Goal: Task Accomplishment & Management: Complete application form

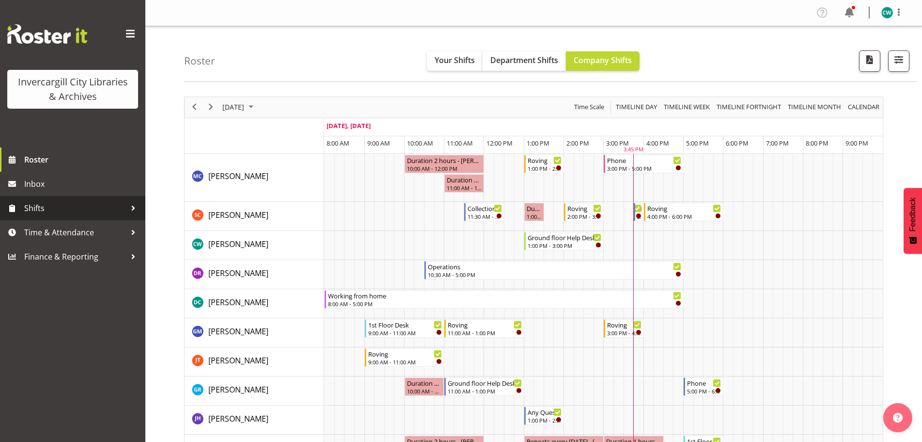
click at [90, 210] on span "Shifts" at bounding box center [75, 208] width 102 height 15
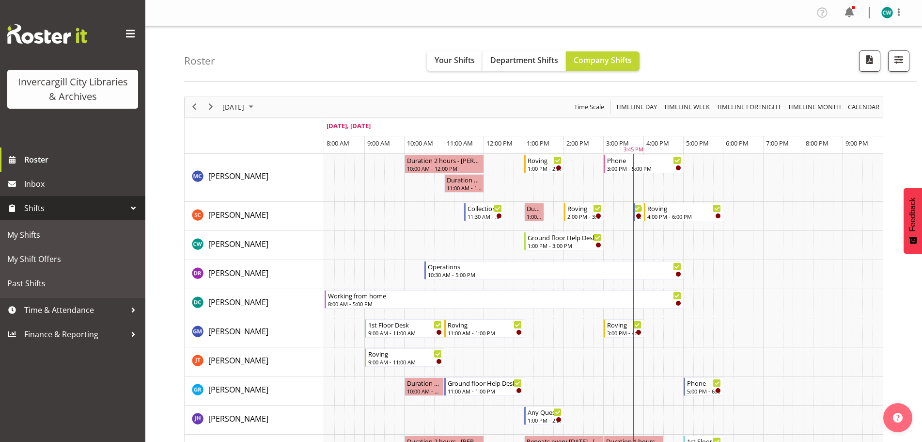
click at [90, 210] on span "Shifts" at bounding box center [75, 208] width 102 height 15
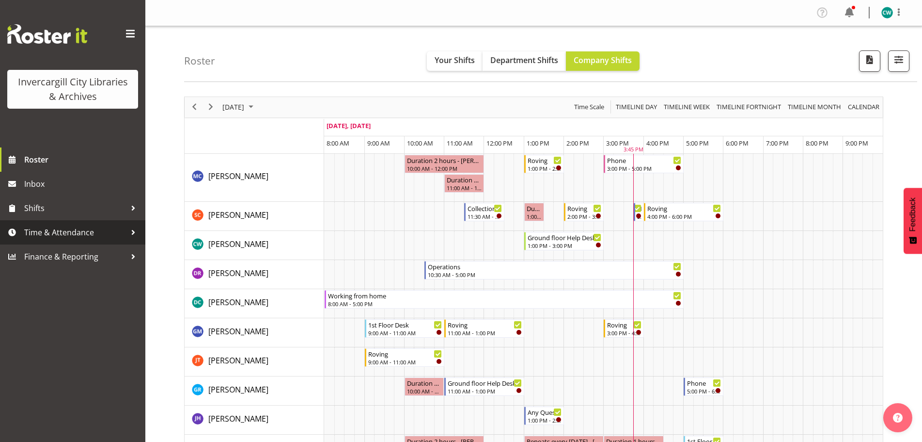
click at [86, 231] on span "Time & Attendance" at bounding box center [75, 232] width 102 height 15
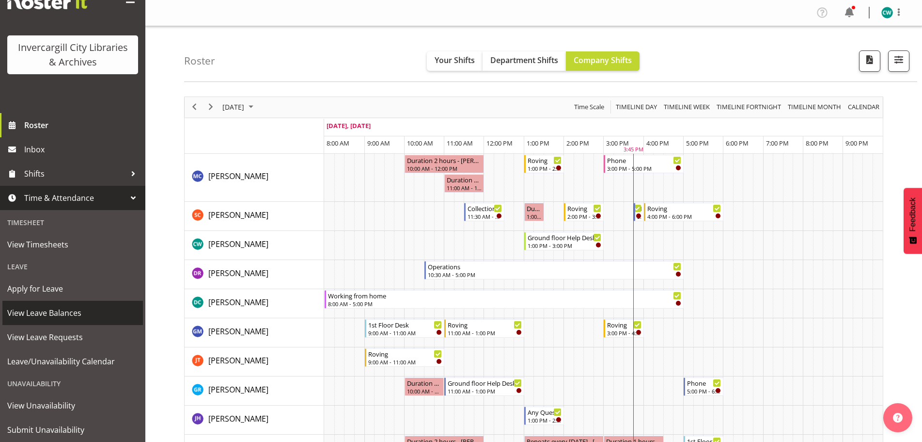
scroll to position [48, 0]
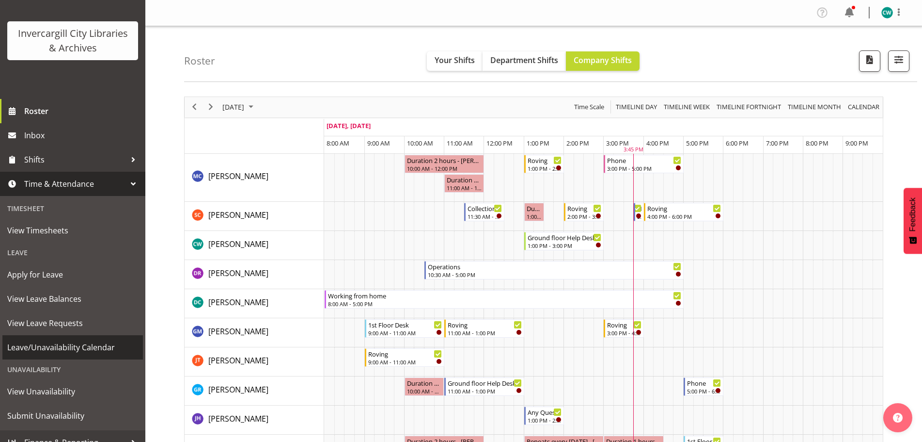
click at [71, 349] on span "Leave/Unavailability Calendar" at bounding box center [72, 347] width 131 height 15
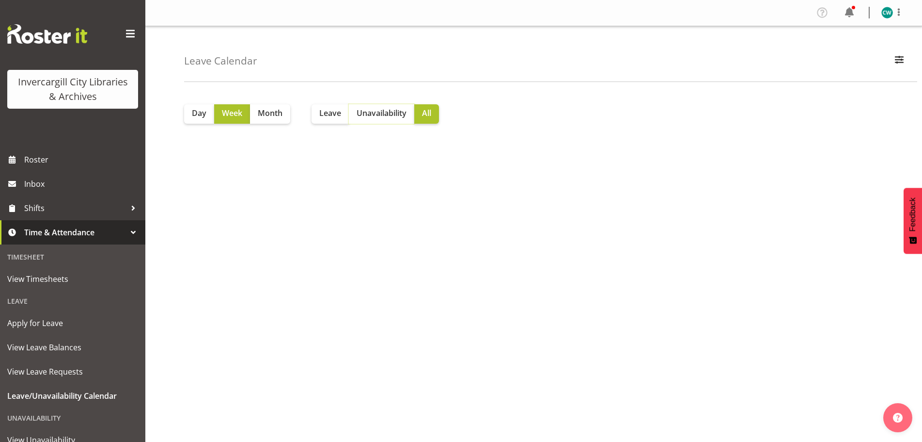
click at [386, 111] on span "Unavailability" at bounding box center [382, 113] width 50 height 12
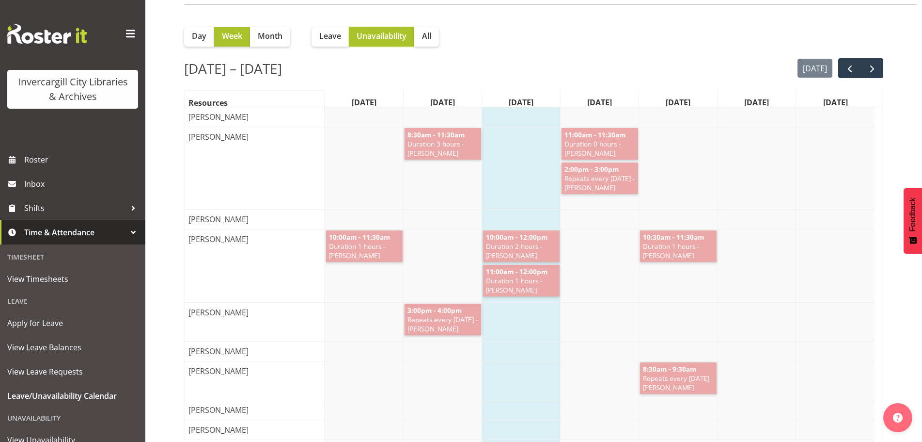
scroll to position [97, 0]
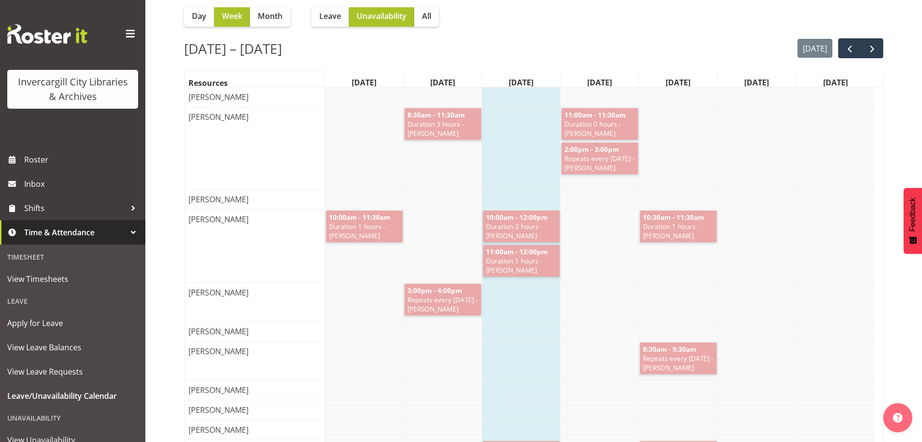
click at [596, 311] on div "3:00pm - 4:00pm Repeats every tuesday - Catherine Wilson" at bounding box center [600, 302] width 550 height 38
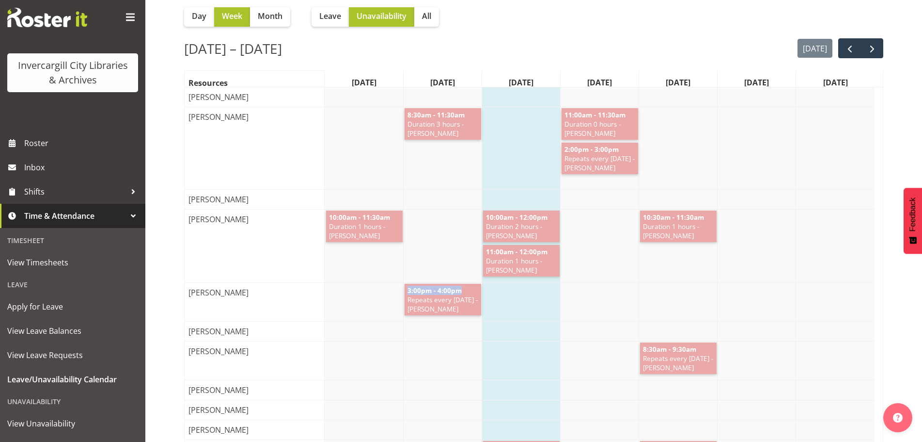
scroll to position [18, 0]
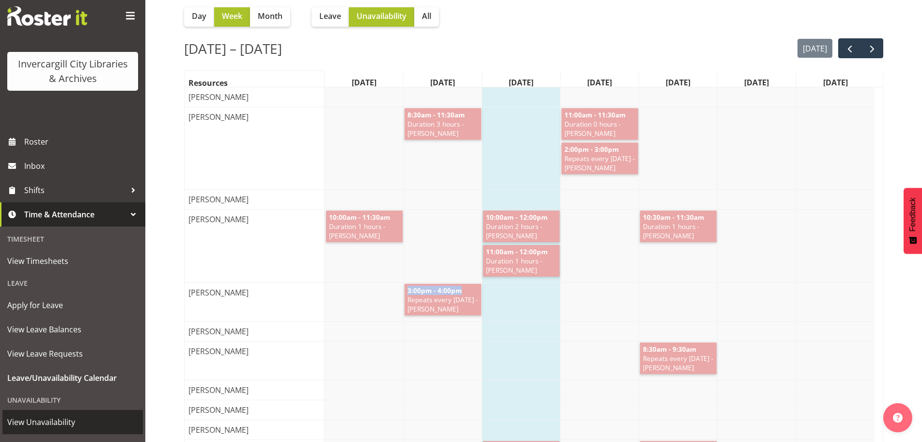
click at [50, 419] on span "View Unavailability" at bounding box center [72, 421] width 131 height 15
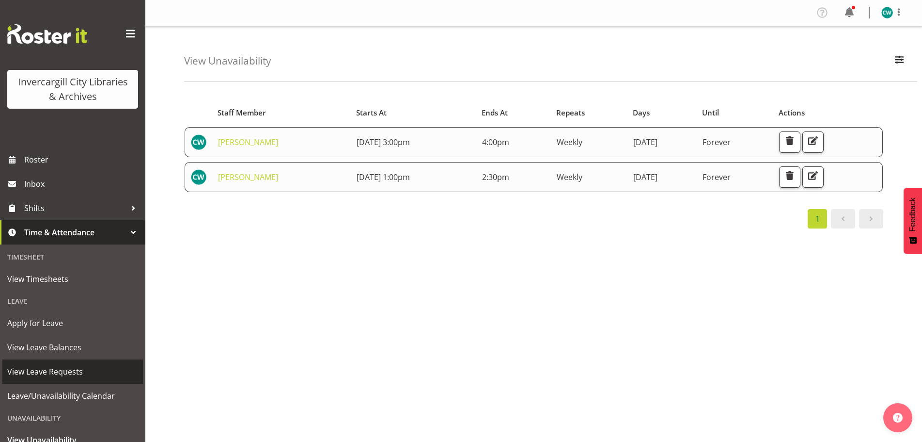
click at [78, 368] on span "View Leave Requests" at bounding box center [72, 371] width 131 height 15
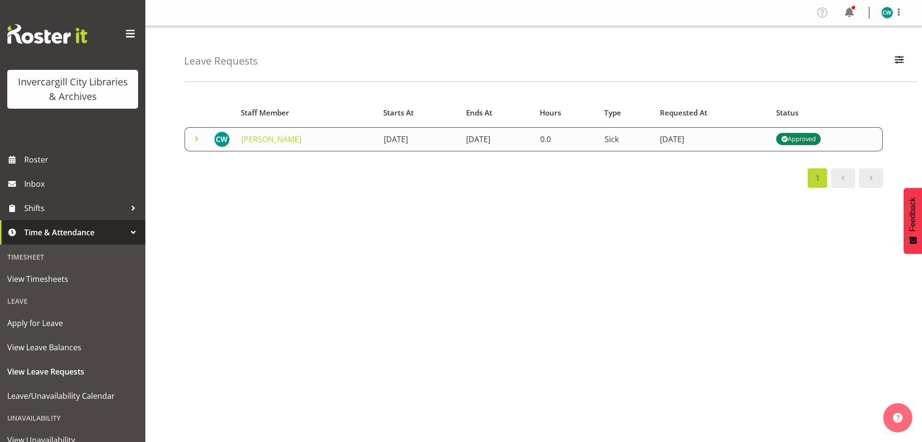
click at [71, 230] on span "Time & Attendance" at bounding box center [75, 232] width 102 height 15
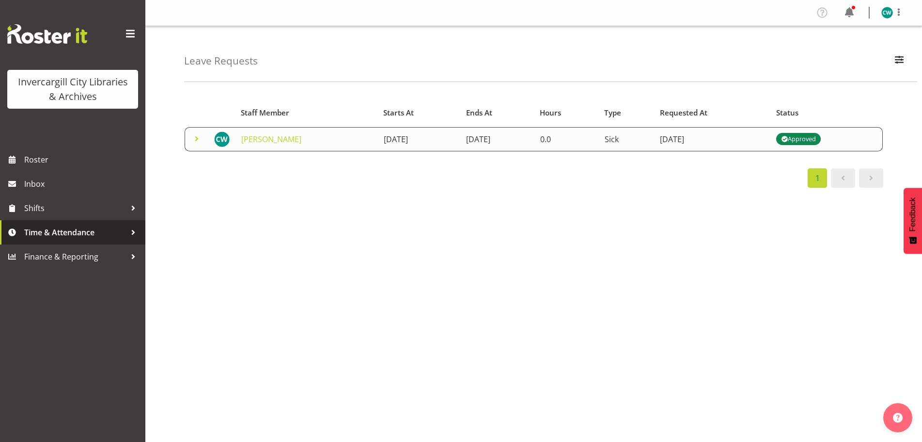
click at [78, 230] on span "Time & Attendance" at bounding box center [75, 232] width 102 height 15
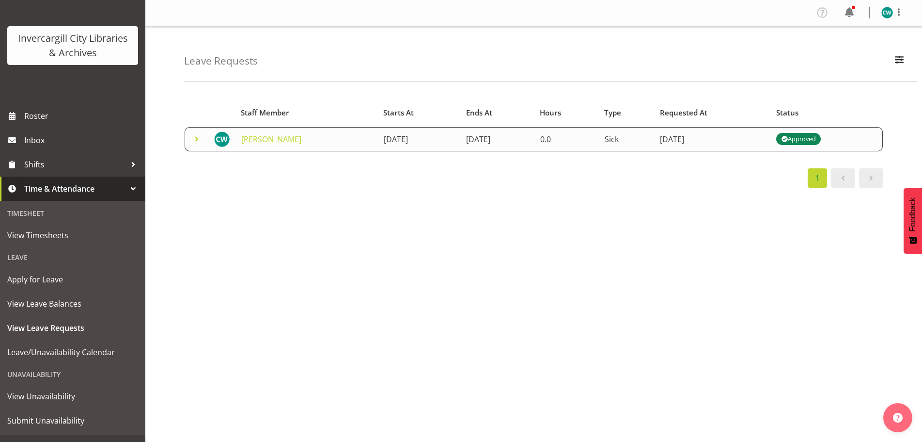
scroll to position [61, 0]
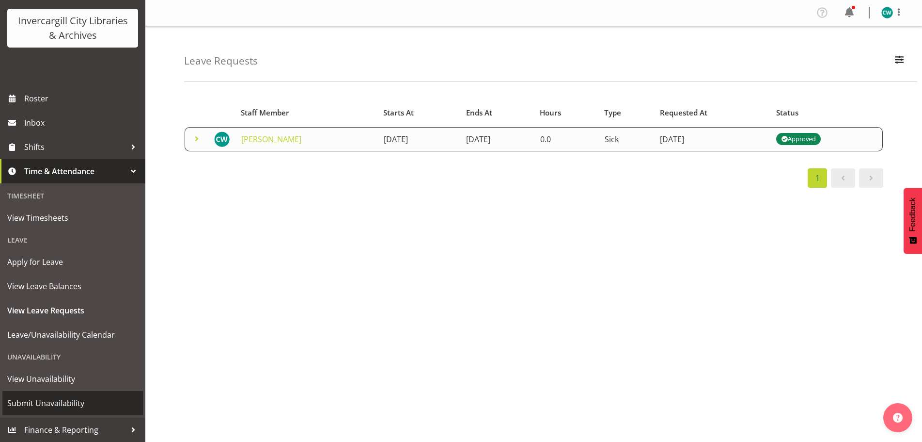
click at [48, 402] on span "Submit Unavailability" at bounding box center [72, 403] width 131 height 15
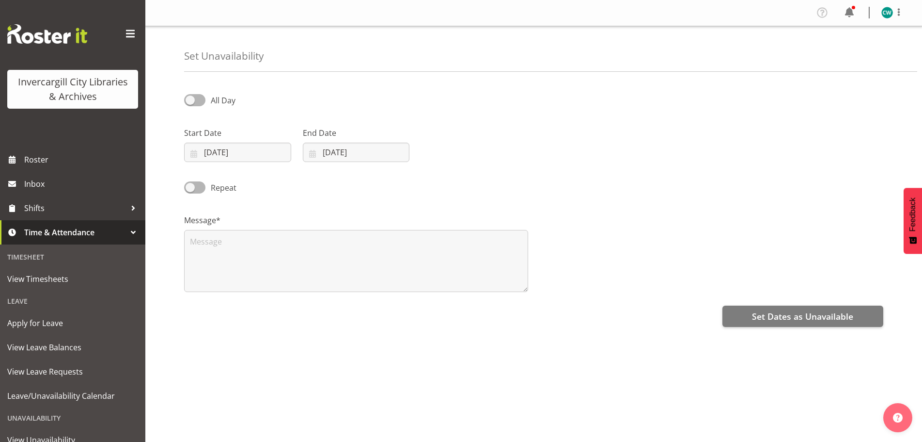
select select "8"
select select "2025"
click at [258, 152] on input "17/09/2025" at bounding box center [237, 151] width 107 height 19
click at [283, 264] on span "18" at bounding box center [282, 267] width 8 height 9
type input "18/09/2025"
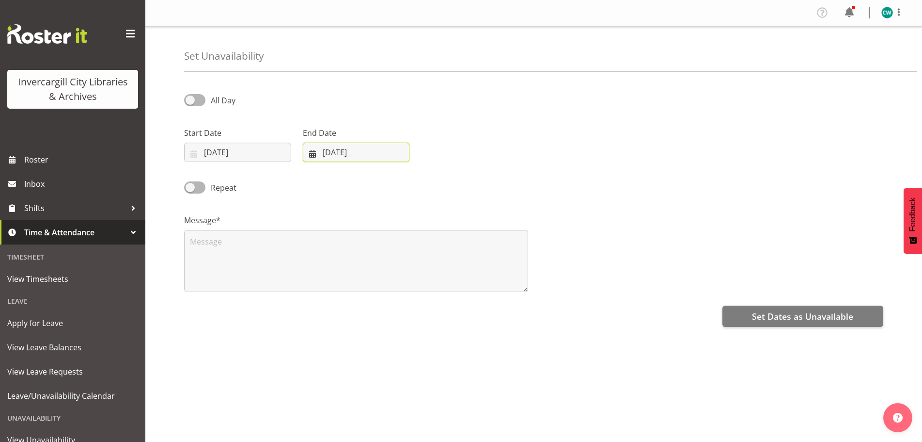
click at [396, 151] on input "17/09/2025" at bounding box center [356, 151] width 107 height 19
click at [397, 267] on span "18" at bounding box center [400, 267] width 8 height 9
type input "18/09/2025"
click at [185, 99] on span at bounding box center [194, 100] width 21 height 12
click at [185, 99] on input "All Day" at bounding box center [187, 100] width 6 height 6
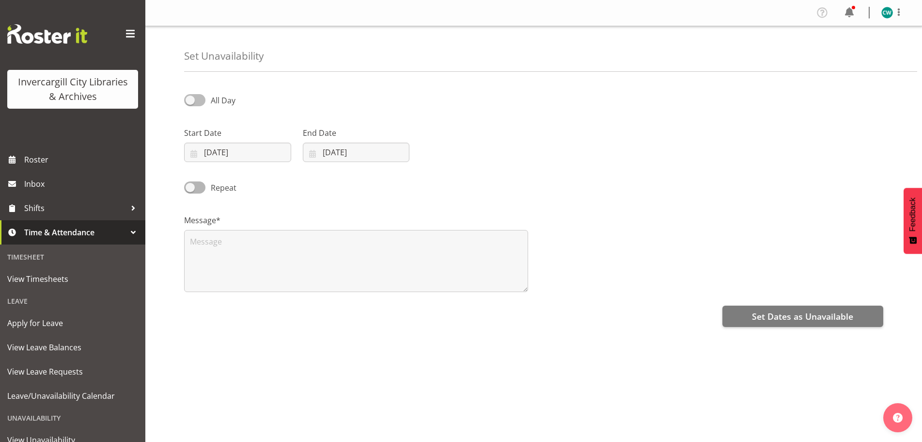
checkbox input "true"
click at [189, 189] on span at bounding box center [194, 187] width 21 height 12
click at [189, 189] on input "Repeat" at bounding box center [187, 187] width 6 height 6
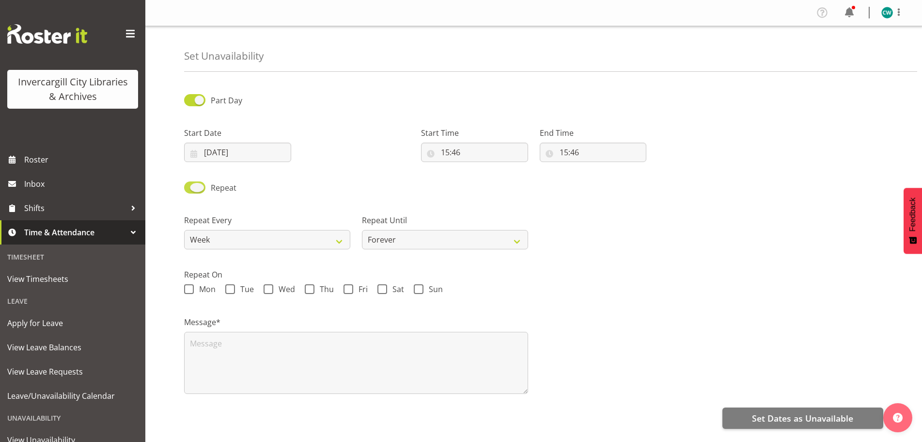
click at [200, 187] on span at bounding box center [194, 187] width 21 height 12
click at [190, 187] on input "Repeat" at bounding box center [187, 187] width 6 height 6
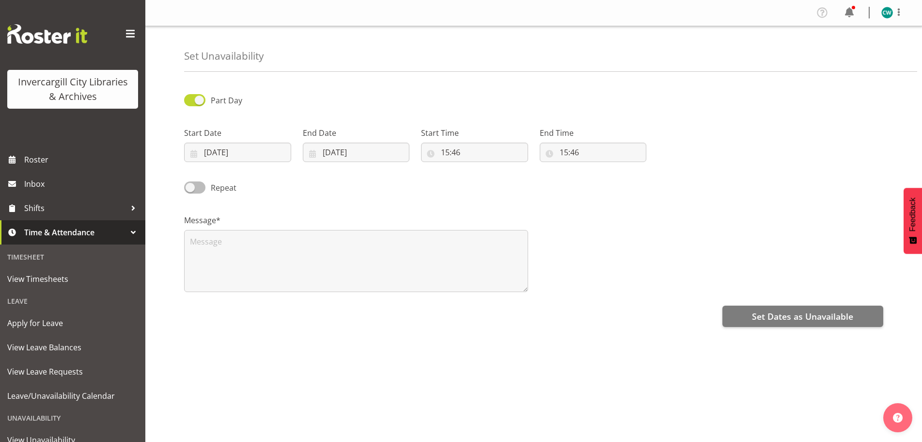
click at [193, 190] on span at bounding box center [194, 187] width 21 height 12
click at [190, 190] on input "Repeat" at bounding box center [187, 187] width 6 height 6
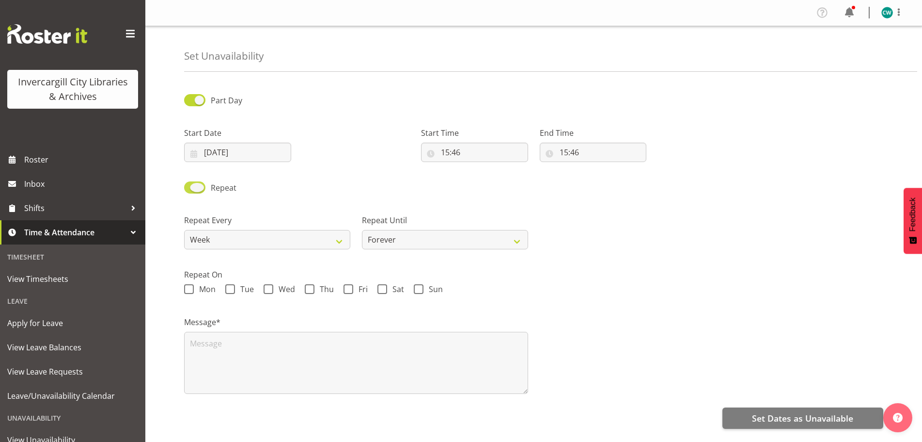
click at [202, 188] on span at bounding box center [194, 187] width 21 height 12
click at [190, 188] on input "Repeat" at bounding box center [187, 187] width 6 height 6
checkbox input "false"
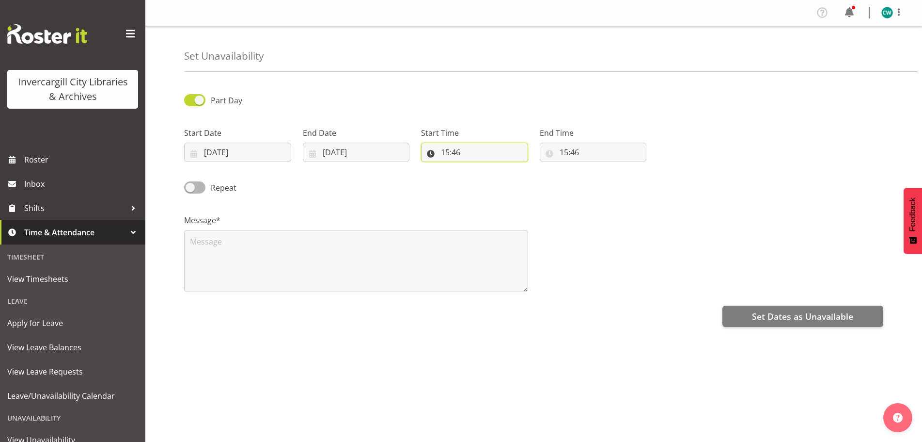
click at [477, 157] on input "15:46" at bounding box center [474, 151] width 107 height 19
click at [476, 148] on input "15:46" at bounding box center [474, 151] width 107 height 19
click at [481, 155] on input "15:46" at bounding box center [474, 151] width 107 height 19
click at [513, 178] on select "00 01 02 03 04 05 06 07 08 09 10 11 12 13 14 15 16 17 18 19 20 21 22 23 24 25 2…" at bounding box center [513, 177] width 22 height 19
select select "0"
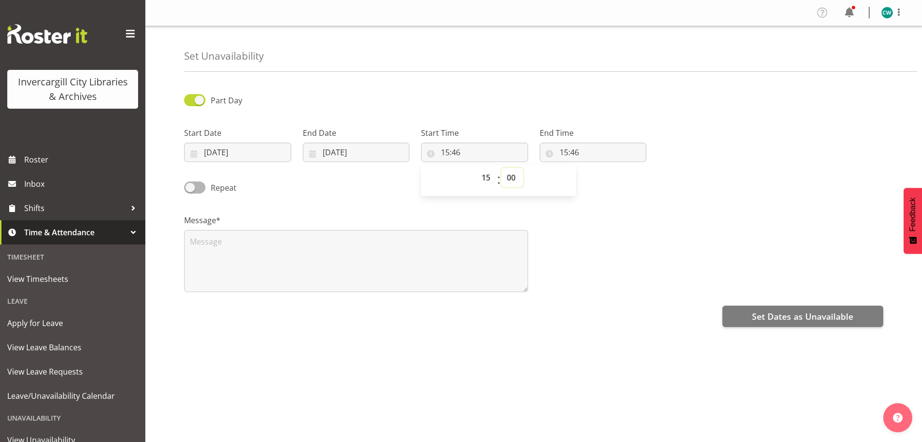
click at [502, 168] on select "00 01 02 03 04 05 06 07 08 09 10 11 12 13 14 15 16 17 18 19 20 21 22 23 24 25 2…" at bounding box center [513, 177] width 22 height 19
type input "15:00"
click at [589, 156] on input "15:46" at bounding box center [593, 151] width 107 height 19
click at [570, 153] on input "15:46" at bounding box center [593, 151] width 107 height 19
click at [588, 154] on input "15:46" at bounding box center [593, 151] width 107 height 19
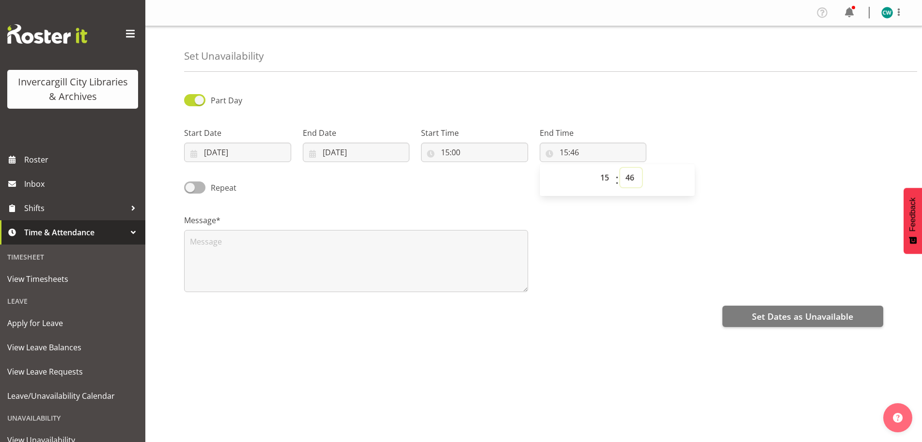
click at [629, 178] on select "00 01 02 03 04 05 06 07 08 09 10 11 12 13 14 15 16 17 18 19 20 21 22 23 24 25 2…" at bounding box center [631, 177] width 22 height 19
select select "0"
click at [620, 168] on select "00 01 02 03 04 05 06 07 08 09 10 11 12 13 14 15 16 17 18 19 20 21 22 23 24 25 2…" at bounding box center [631, 177] width 22 height 19
type input "15:00"
click at [563, 154] on input "15:00" at bounding box center [593, 151] width 107 height 19
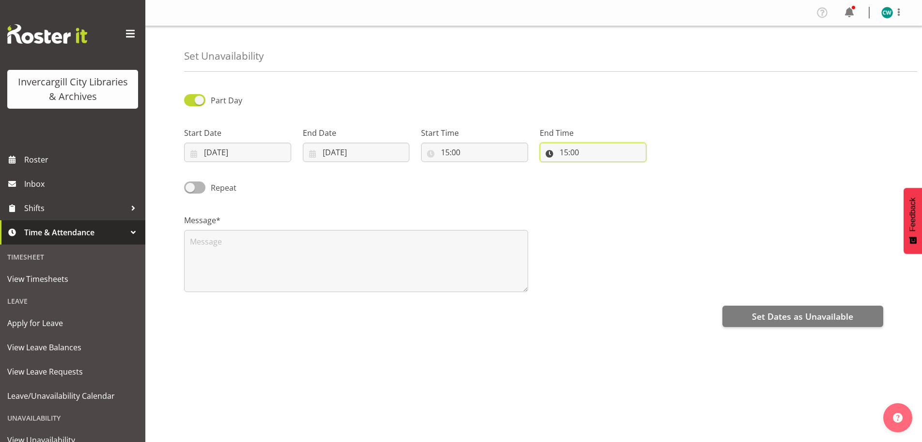
click at [568, 153] on input "15:00" at bounding box center [593, 151] width 107 height 19
click at [605, 178] on select "00 01 02 03 04 05 06 07 08 09 10 11 12 13 14 15 16 17 18 19 20 21 22 23" at bounding box center [606, 177] width 22 height 19
select select "16"
click at [595, 168] on select "00 01 02 03 04 05 06 07 08 09 10 11 12 13 14 15 16 17 18 19 20 21 22 23" at bounding box center [606, 177] width 22 height 19
type input "16:00"
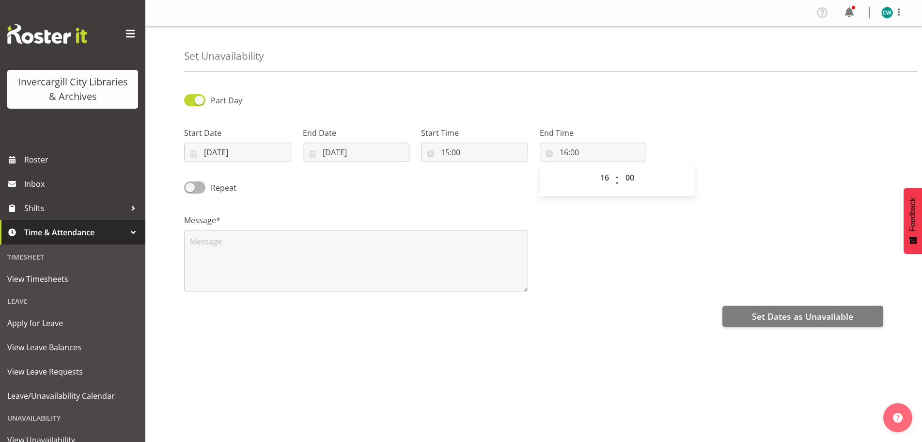
click at [606, 245] on div "Message*" at bounding box center [533, 249] width 711 height 97
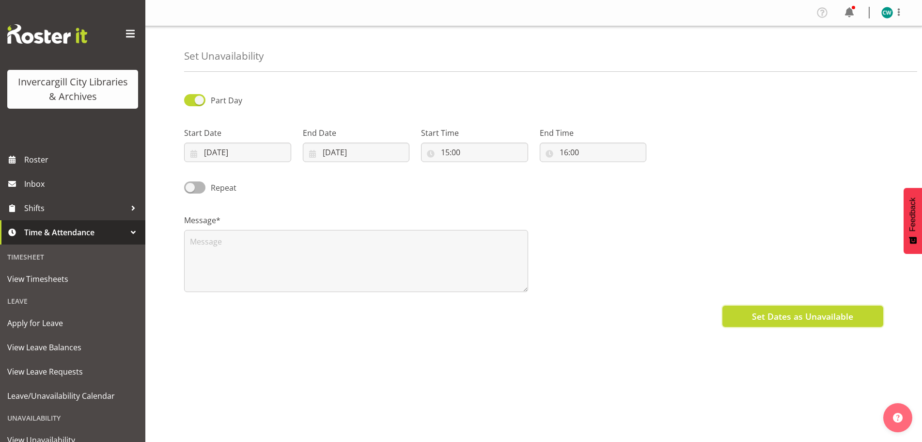
click at [837, 313] on span "Set Dates as Unavailable" at bounding box center [802, 316] width 101 height 13
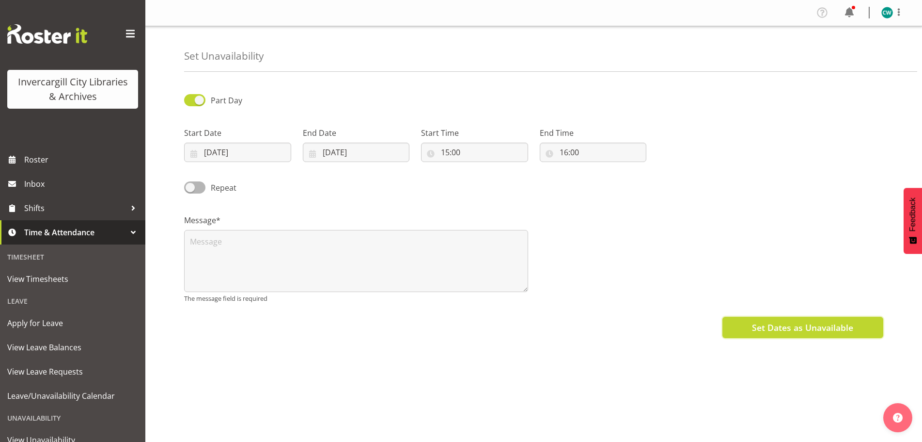
click at [812, 324] on span "Set Dates as Unavailable" at bounding box center [802, 327] width 101 height 13
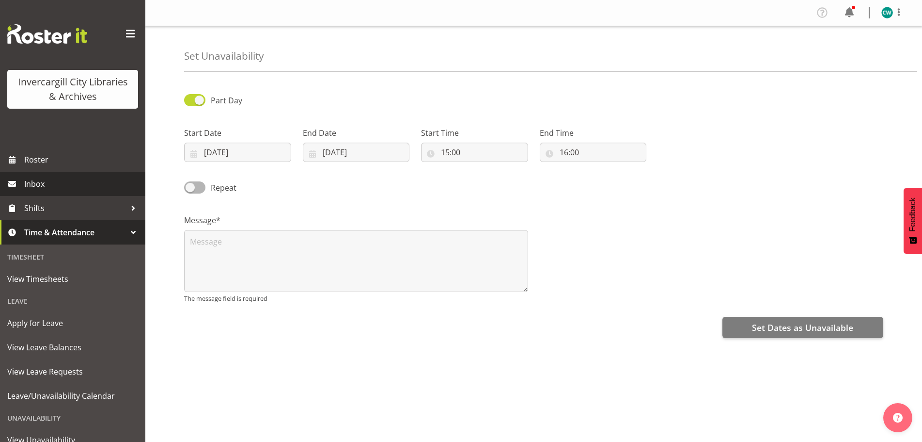
click at [69, 173] on link "Inbox" at bounding box center [72, 184] width 145 height 24
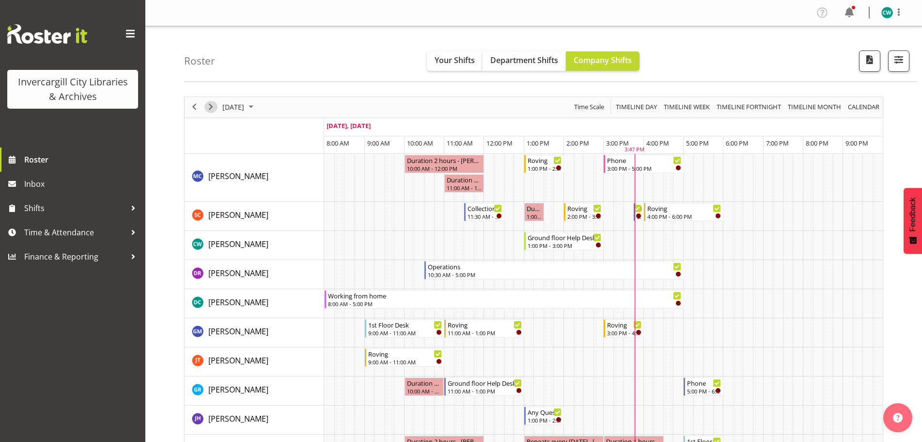
click at [213, 108] on span "Next" at bounding box center [211, 107] width 12 height 12
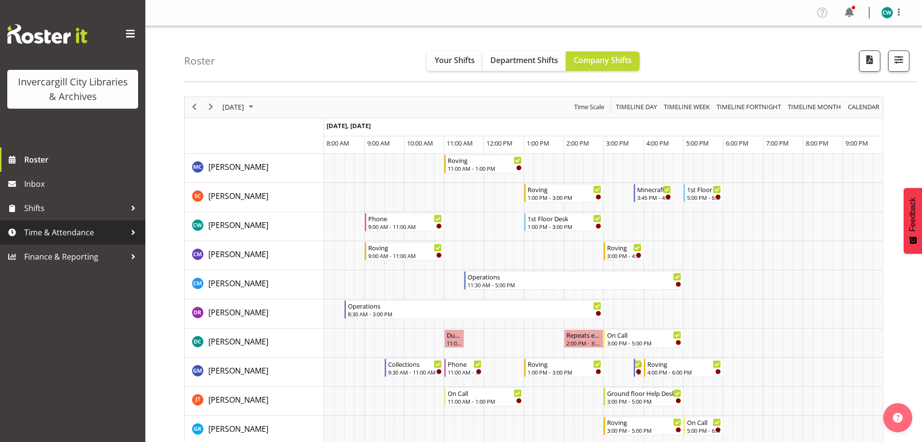
click at [56, 233] on span "Time & Attendance" at bounding box center [75, 232] width 102 height 15
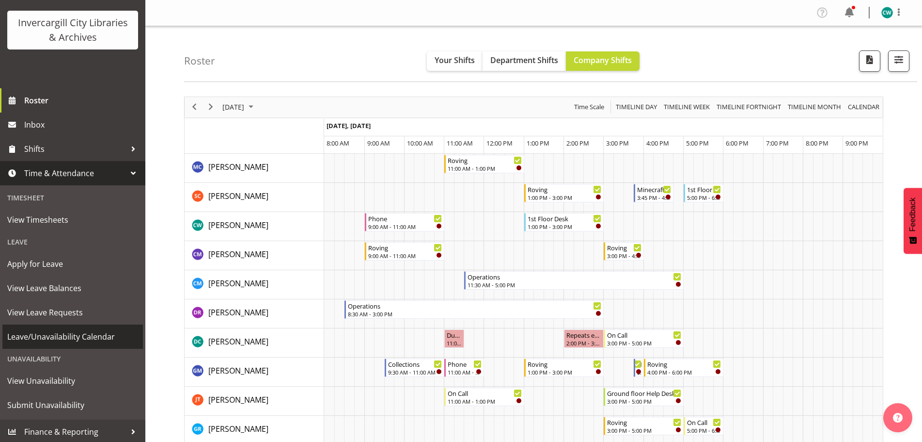
scroll to position [61, 0]
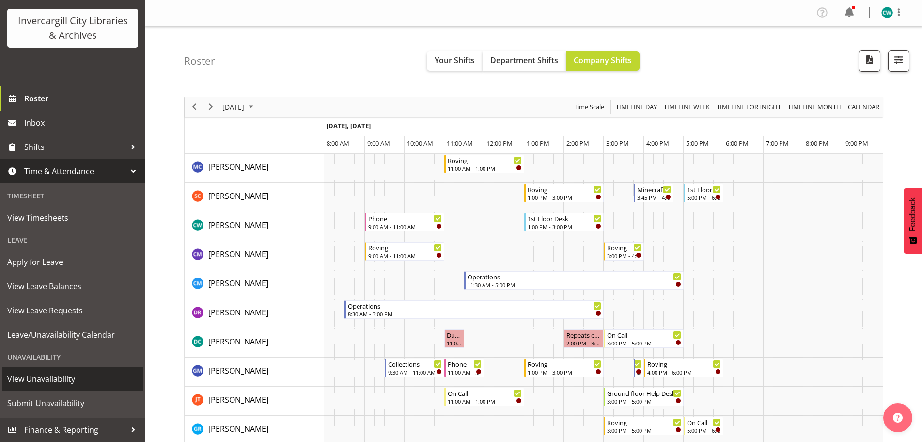
click at [60, 382] on span "View Unavailability" at bounding box center [72, 378] width 131 height 15
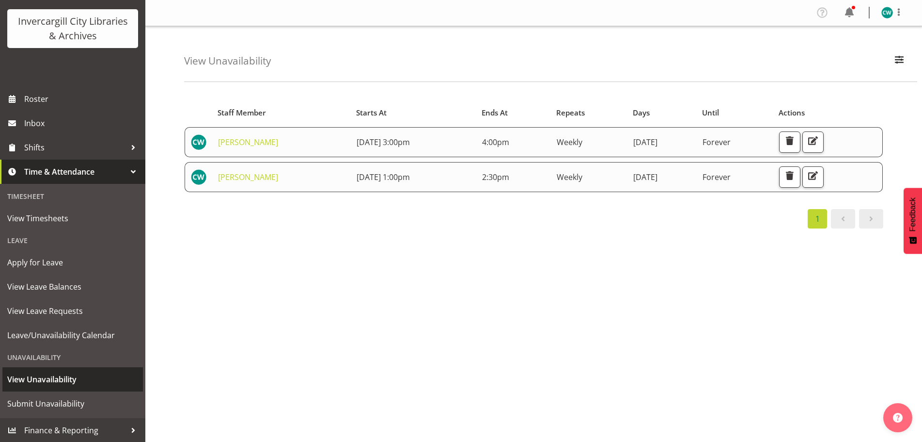
scroll to position [61, 0]
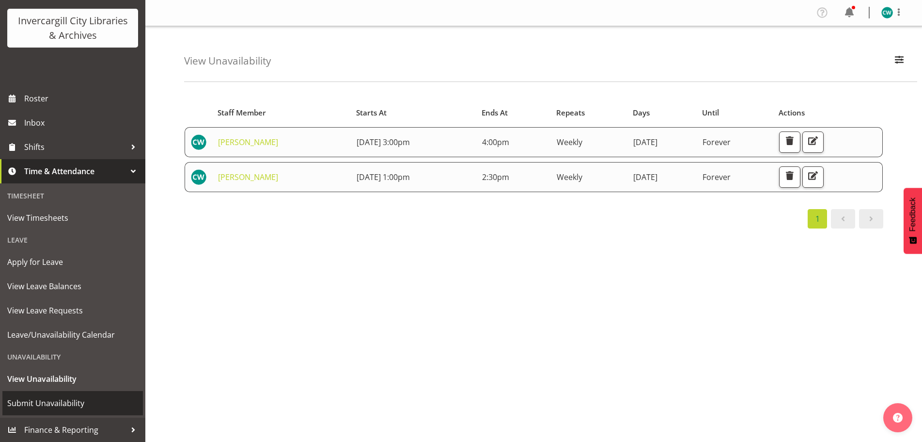
click at [60, 403] on span "Submit Unavailability" at bounding box center [72, 403] width 131 height 15
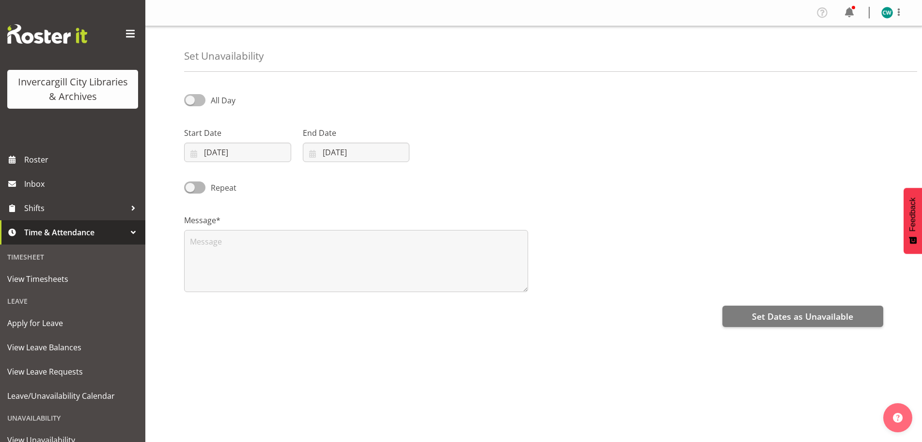
click at [189, 102] on span at bounding box center [194, 100] width 21 height 12
click at [189, 102] on input "All Day" at bounding box center [187, 100] width 6 height 6
checkbox input "true"
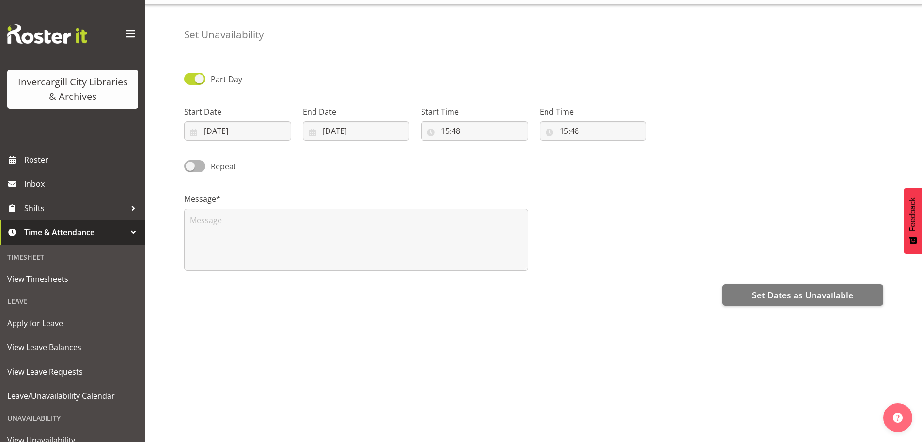
scroll to position [33, 0]
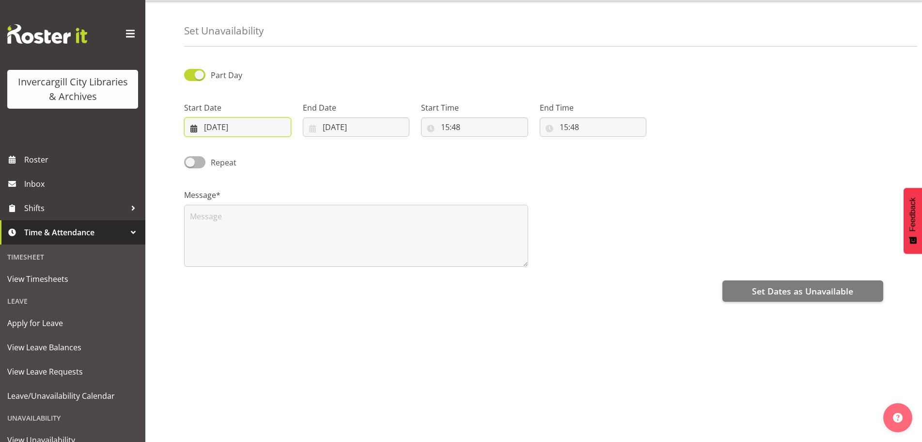
click at [266, 117] on input "17/09/2025" at bounding box center [237, 126] width 107 height 19
click at [280, 237] on span "18" at bounding box center [282, 241] width 8 height 9
type input "18/09/2025"
click at [342, 121] on input "17/09/2025" at bounding box center [356, 126] width 107 height 19
click at [400, 238] on span "18" at bounding box center [400, 241] width 8 height 9
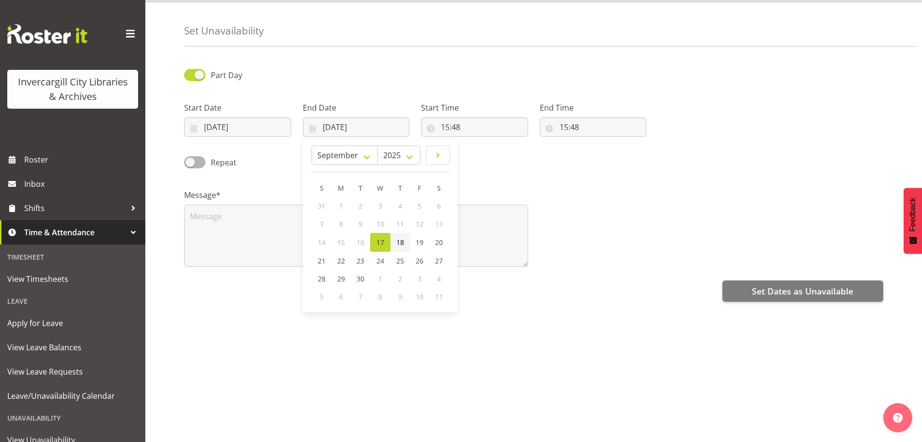
type input "18/09/2025"
click at [469, 120] on input "15:48" at bounding box center [474, 126] width 107 height 19
drag, startPoint x: 469, startPoint y: 120, endPoint x: 447, endPoint y: 121, distance: 22.3
click at [447, 121] on input "15:48" at bounding box center [474, 126] width 107 height 19
click at [471, 121] on input "15:48" at bounding box center [474, 126] width 107 height 19
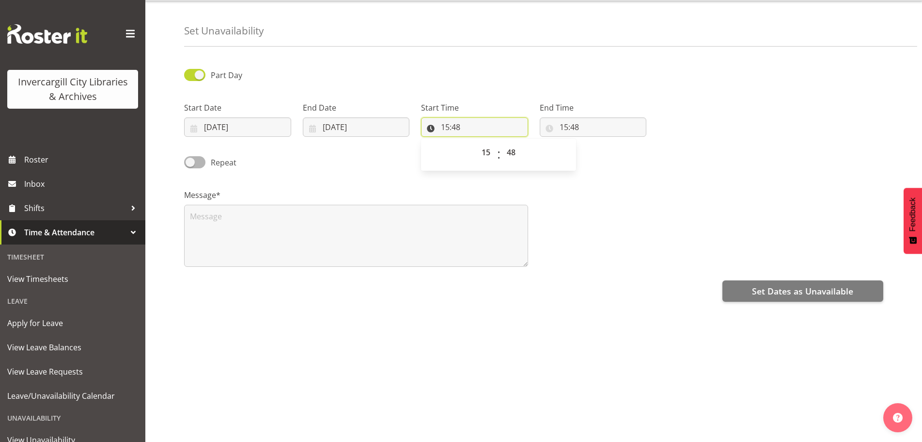
click at [462, 122] on input "15:48" at bounding box center [474, 126] width 107 height 19
click at [456, 120] on input "15:48" at bounding box center [474, 126] width 107 height 19
click at [509, 145] on select "00 01 02 03 04 05 06 07 08 09 10 11 12 13 14 15 16 17 18 19 20 21 22 23 24 25 2…" at bounding box center [513, 151] width 22 height 19
select select "0"
click at [502, 142] on select "00 01 02 03 04 05 06 07 08 09 10 11 12 13 14 15 16 17 18 19 20 21 22 23 24 25 2…" at bounding box center [513, 151] width 22 height 19
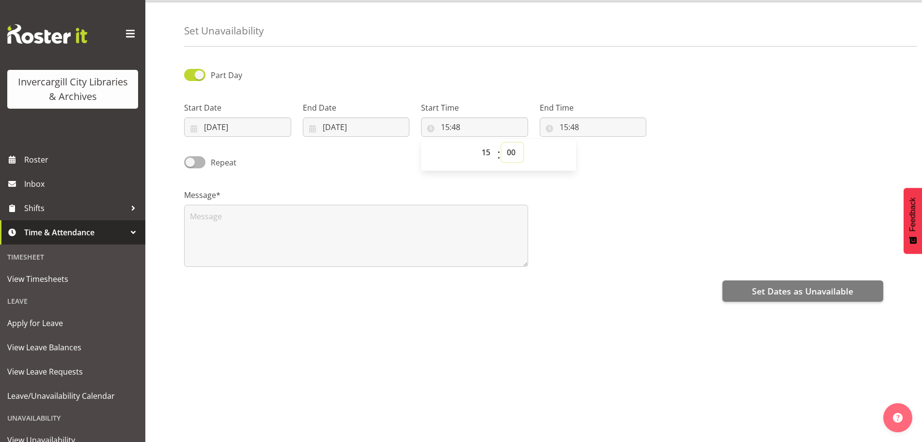
type input "15:00"
click at [591, 117] on input "15:48" at bounding box center [593, 126] width 107 height 19
click at [565, 117] on input "15:48" at bounding box center [593, 126] width 107 height 19
click at [569, 121] on input "15:48" at bounding box center [593, 126] width 107 height 19
click at [604, 143] on select "00 01 02 03 04 05 06 07 08 09 10 11 12 13 14 15 16 17 18 19 20 21 22 23" at bounding box center [606, 151] width 22 height 19
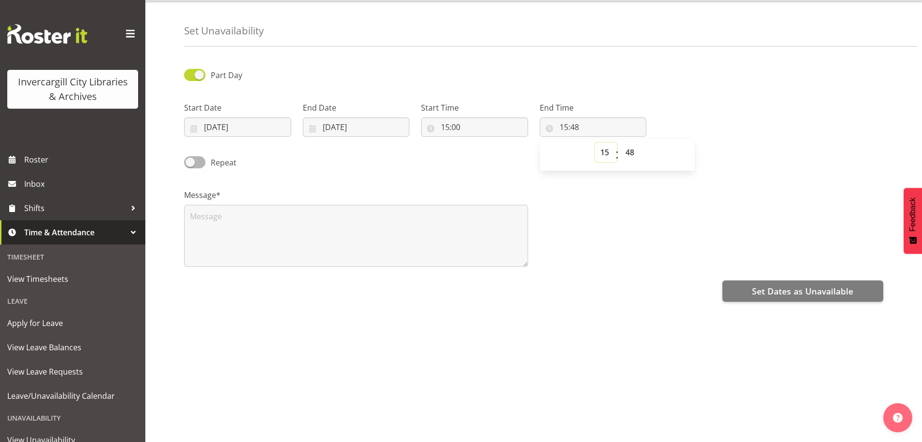
select select "16"
click at [595, 142] on select "00 01 02 03 04 05 06 07 08 09 10 11 12 13 14 15 16 17 18 19 20 21 22 23" at bounding box center [606, 151] width 22 height 19
type input "16:48"
click at [631, 144] on select "00 01 02 03 04 05 06 07 08 09 10 11 12 13 14 15 16 17 18 19 20 21 22 23 24 25 2…" at bounding box center [631, 151] width 22 height 19
select select "0"
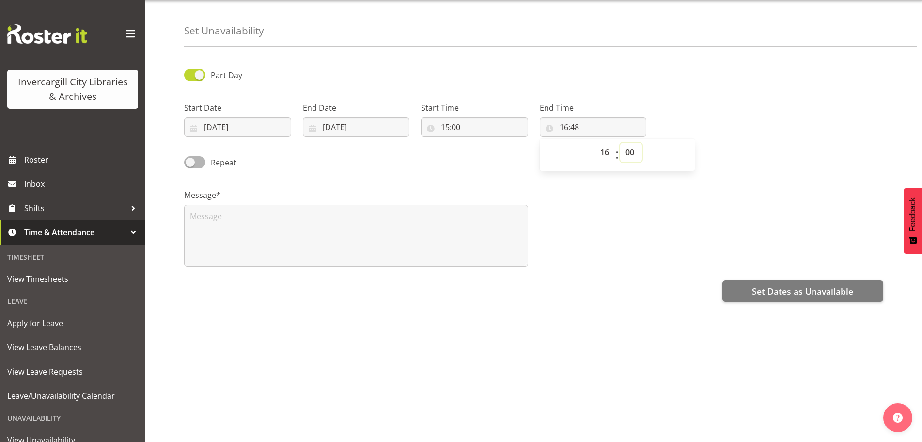
click at [620, 142] on select "00 01 02 03 04 05 06 07 08 09 10 11 12 13 14 15 16 17 18 19 20 21 22 23 24 25 2…" at bounding box center [631, 151] width 22 height 19
type input "16:00"
click at [316, 226] on textarea at bounding box center [356, 236] width 344 height 62
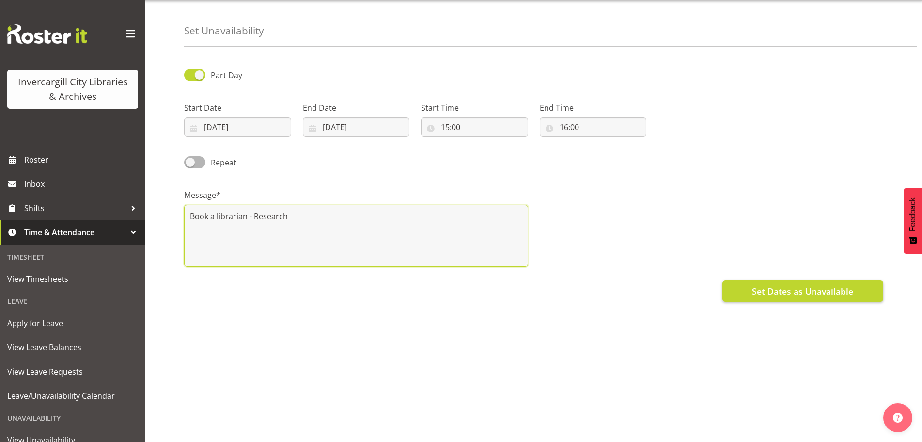
type textarea "Book a librarian - Research"
click at [812, 285] on span "Set Dates as Unavailable" at bounding box center [802, 291] width 101 height 13
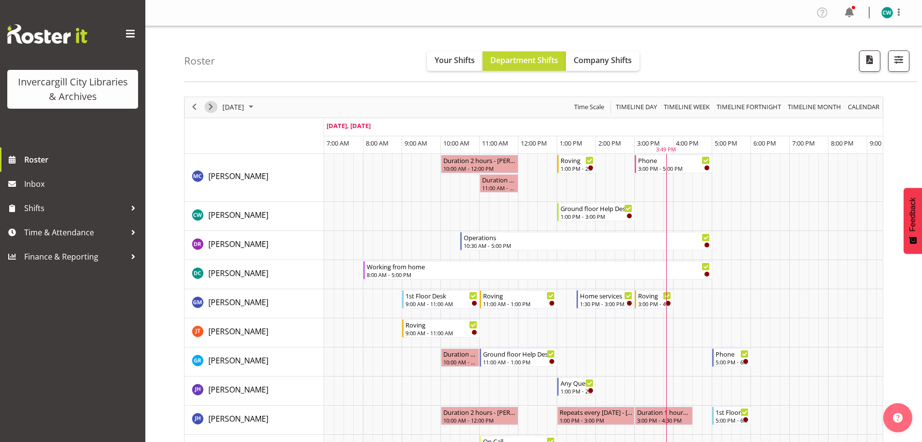
click at [216, 109] on span "Next" at bounding box center [211, 107] width 12 height 12
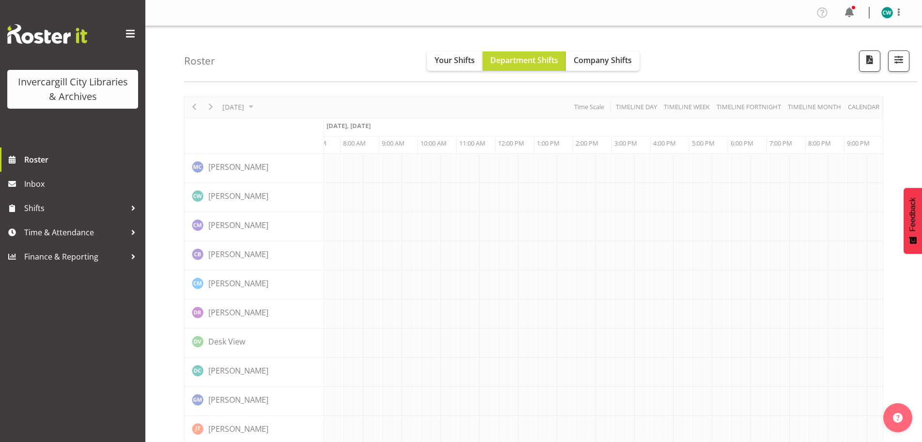
scroll to position [0, 23]
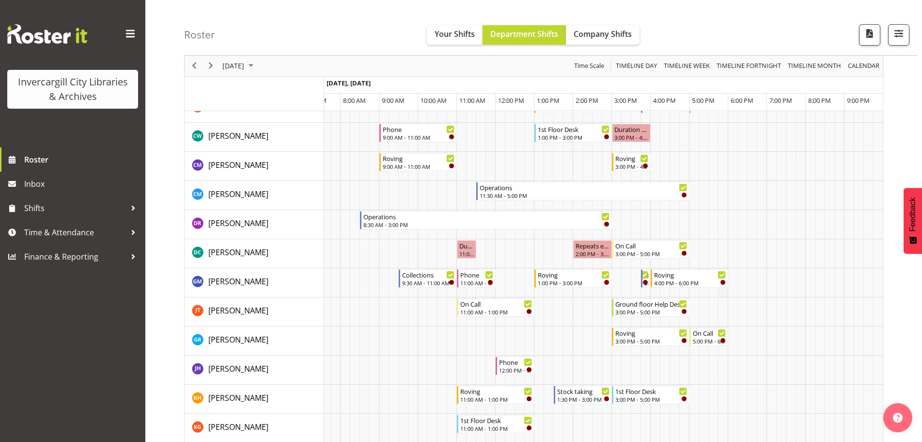
scroll to position [97, 0]
